Goal: Book appointment/travel/reservation

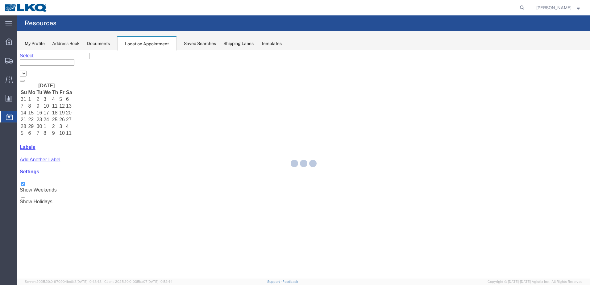
select select "28018"
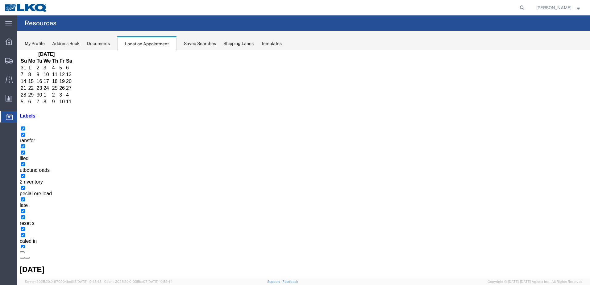
select select "1"
select select "23"
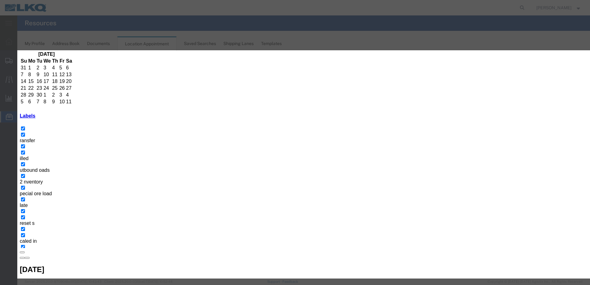
type input "T31655 - [PERSON_NAME] - Skidded *LOAD CHROME WHEN DONE* - Chrome PO 8235"
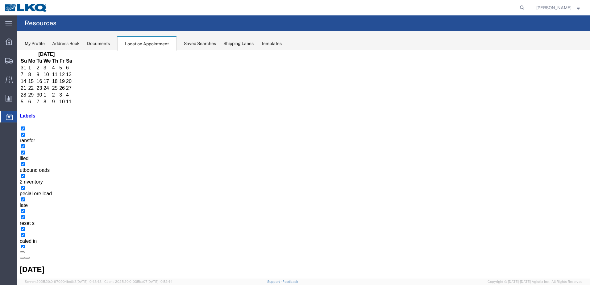
scroll to position [0, 0]
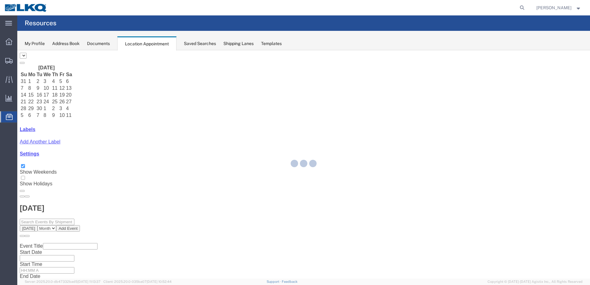
select select "28018"
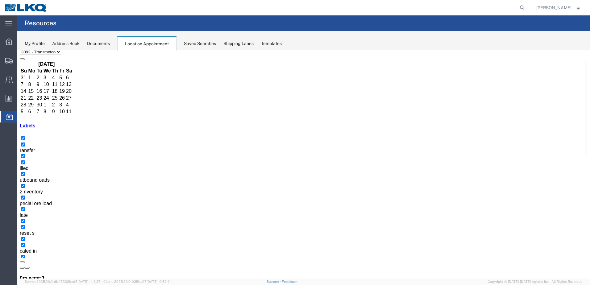
scroll to position [31, 0]
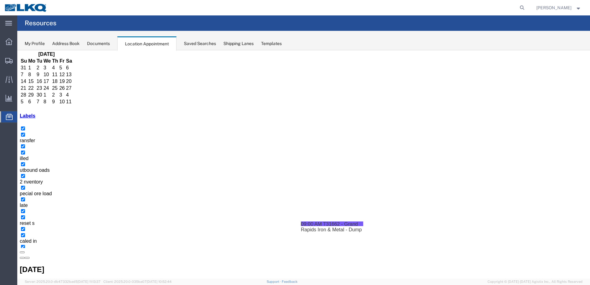
drag, startPoint x: 168, startPoint y: 259, endPoint x: 431, endPoint y: 253, distance: 263.6
